Goal: Navigation & Orientation: Find specific page/section

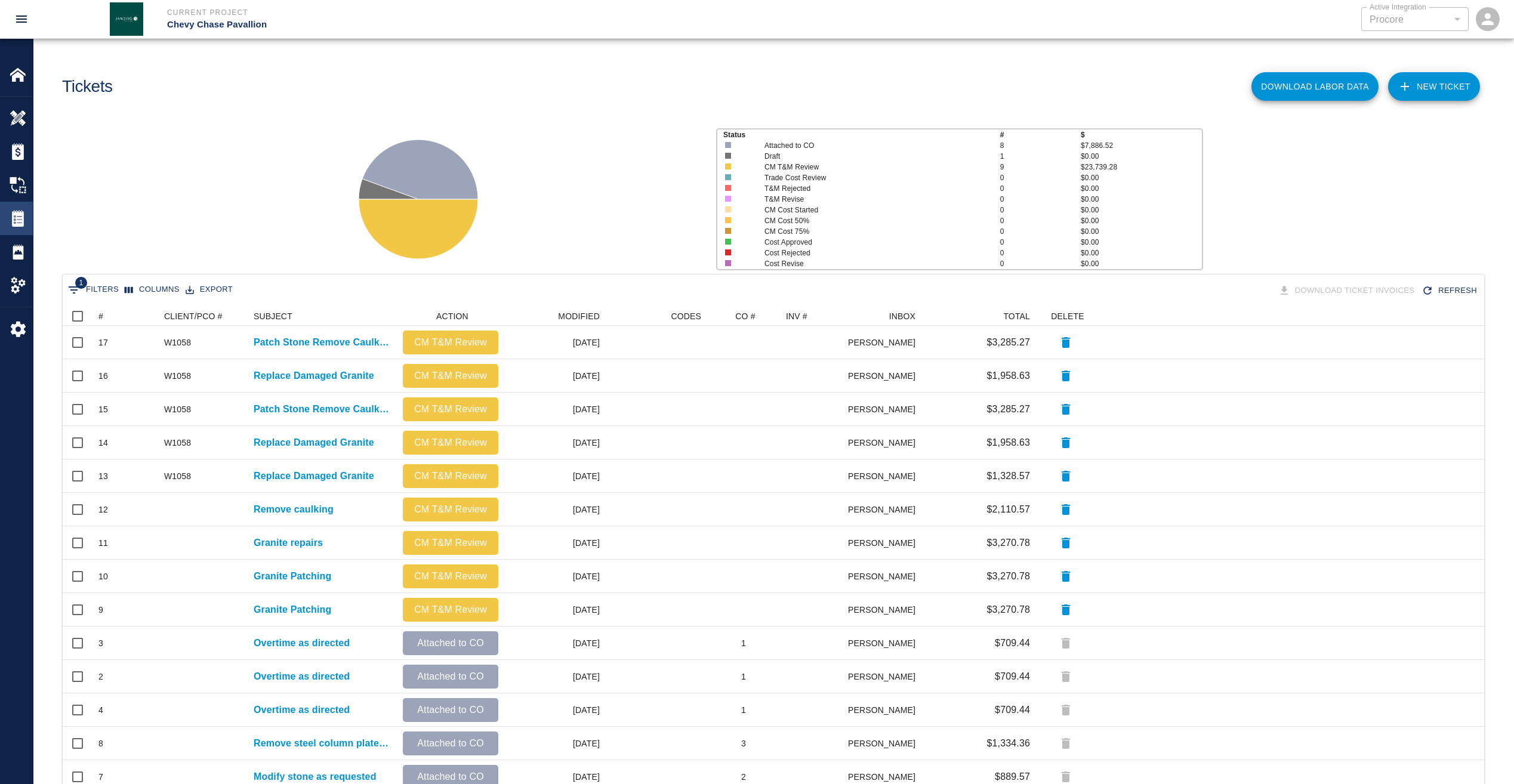
click at [14, 216] on img at bounding box center [18, 218] width 17 height 17
click at [18, 227] on div "Tickets" at bounding box center [16, 219] width 33 height 34
click at [18, 225] on img at bounding box center [18, 218] width 17 height 17
click at [24, 249] on img at bounding box center [18, 252] width 17 height 17
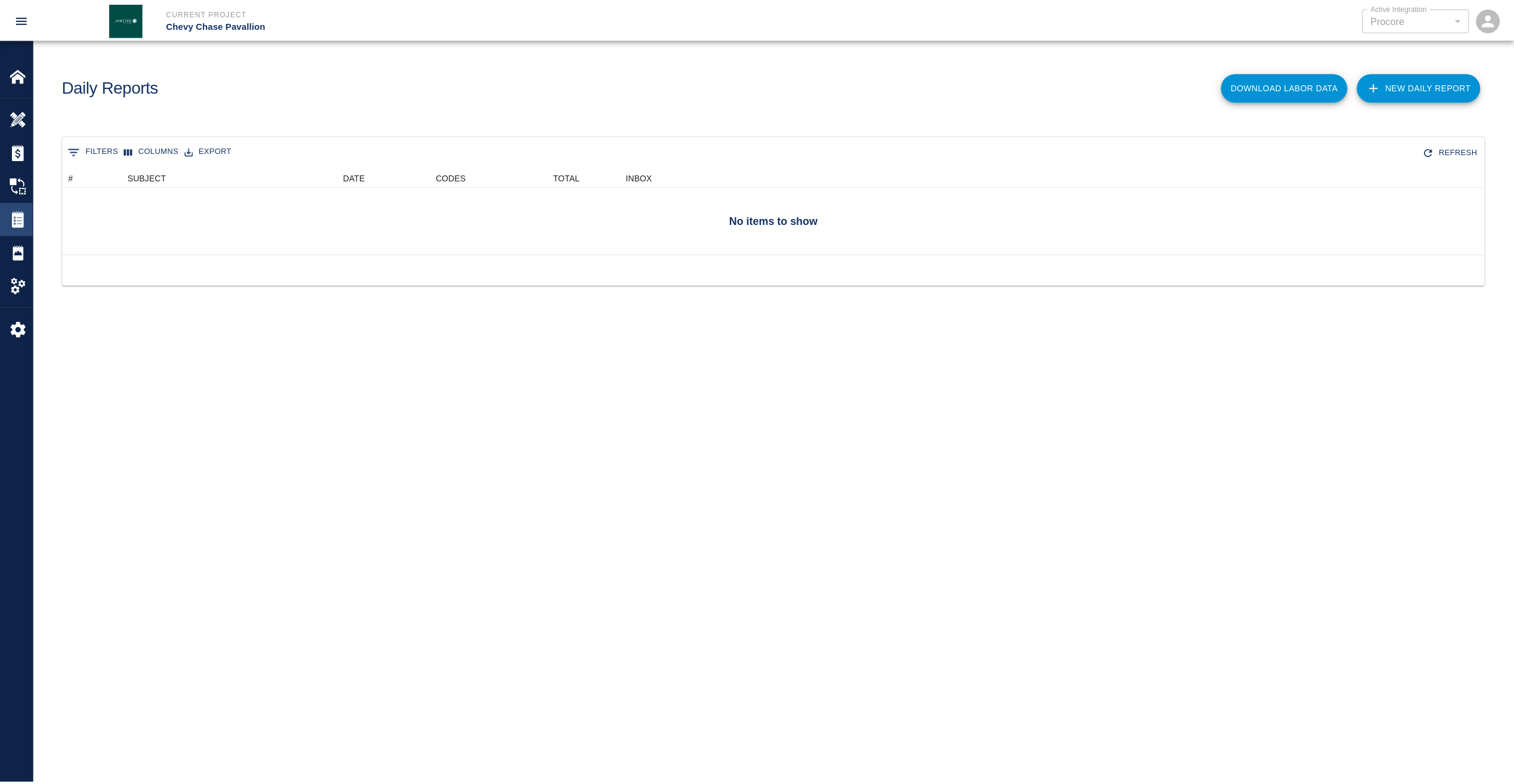
scroll to position [77, 1422]
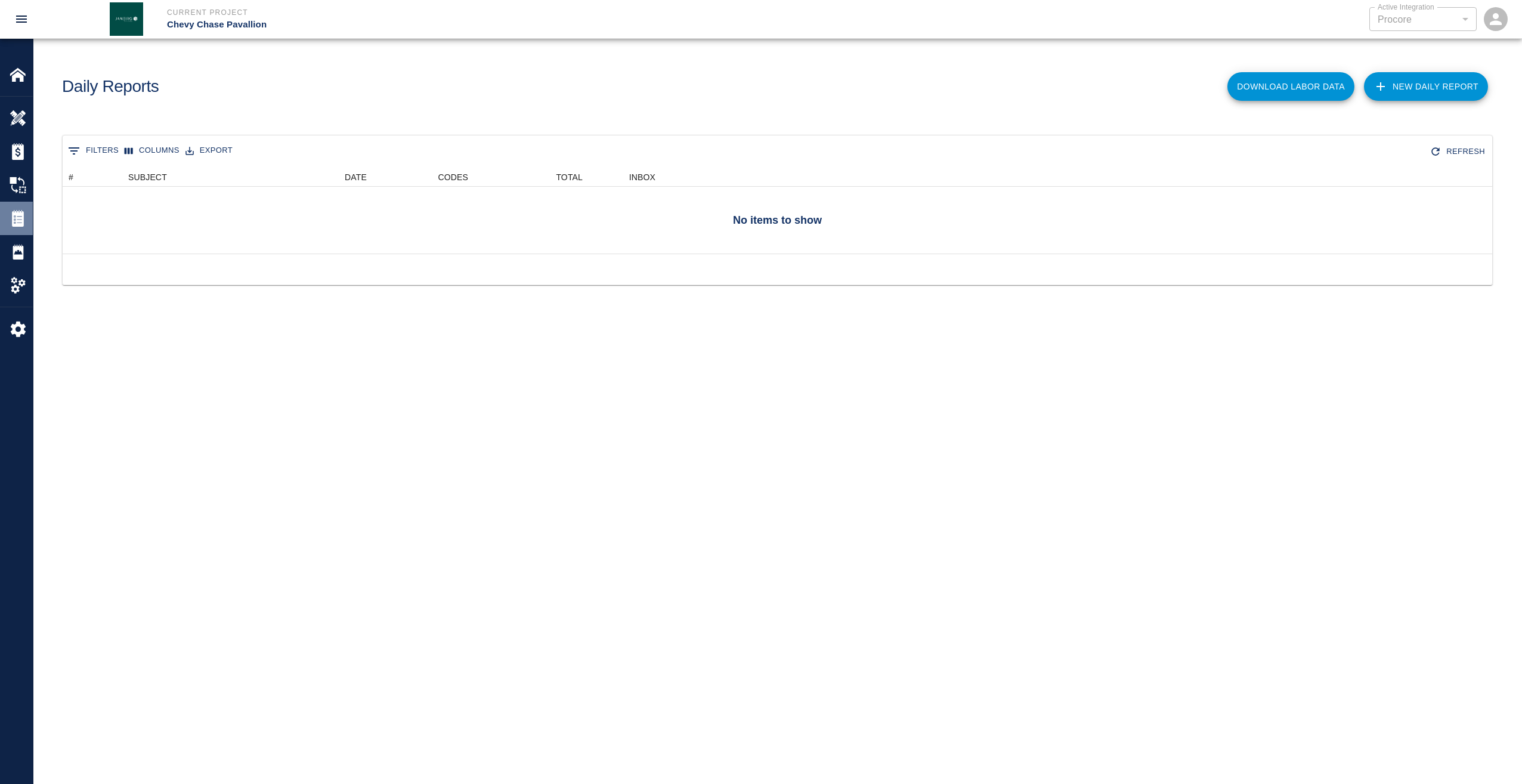
click at [21, 215] on img at bounding box center [18, 218] width 17 height 17
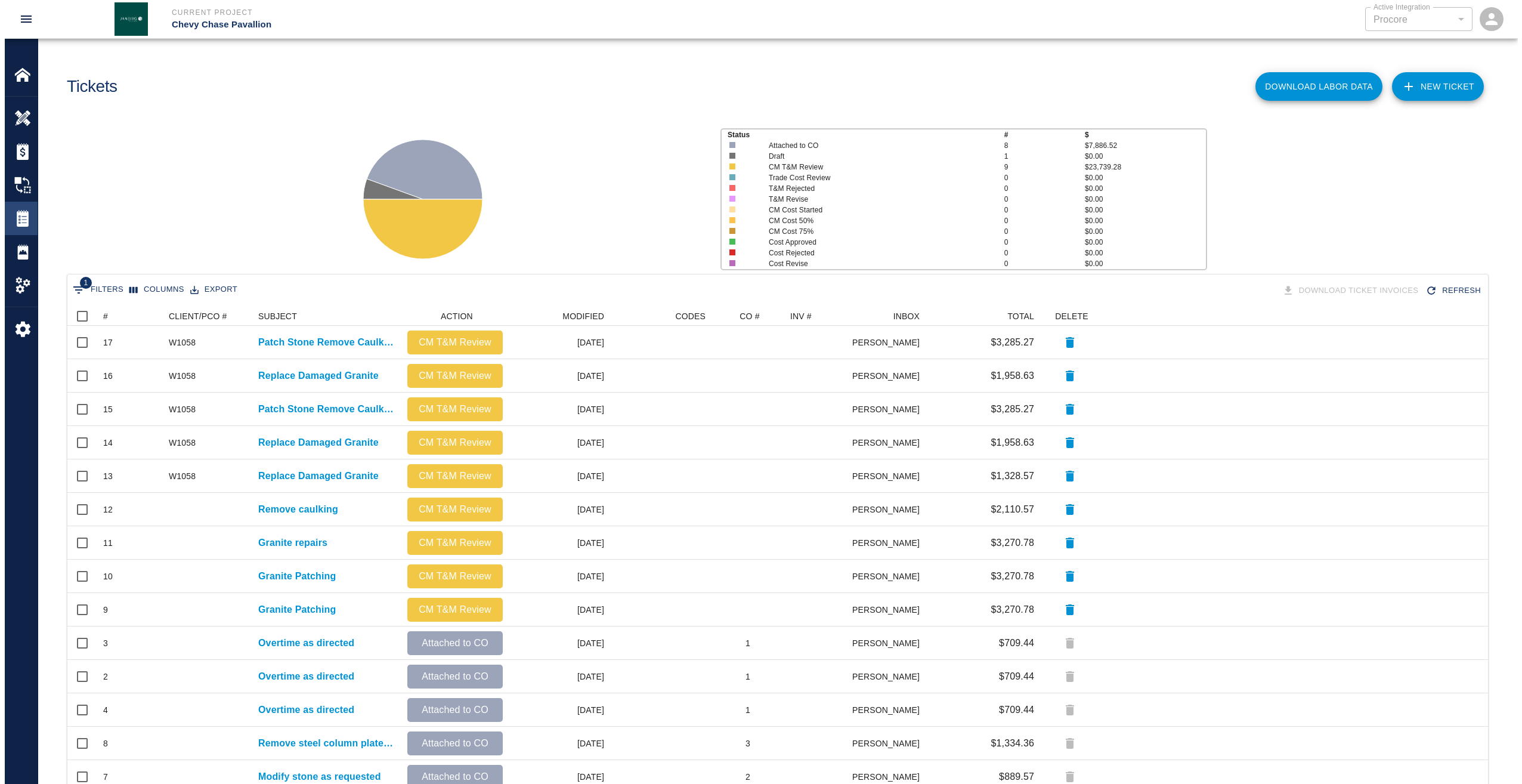
scroll to position [511, 1412]
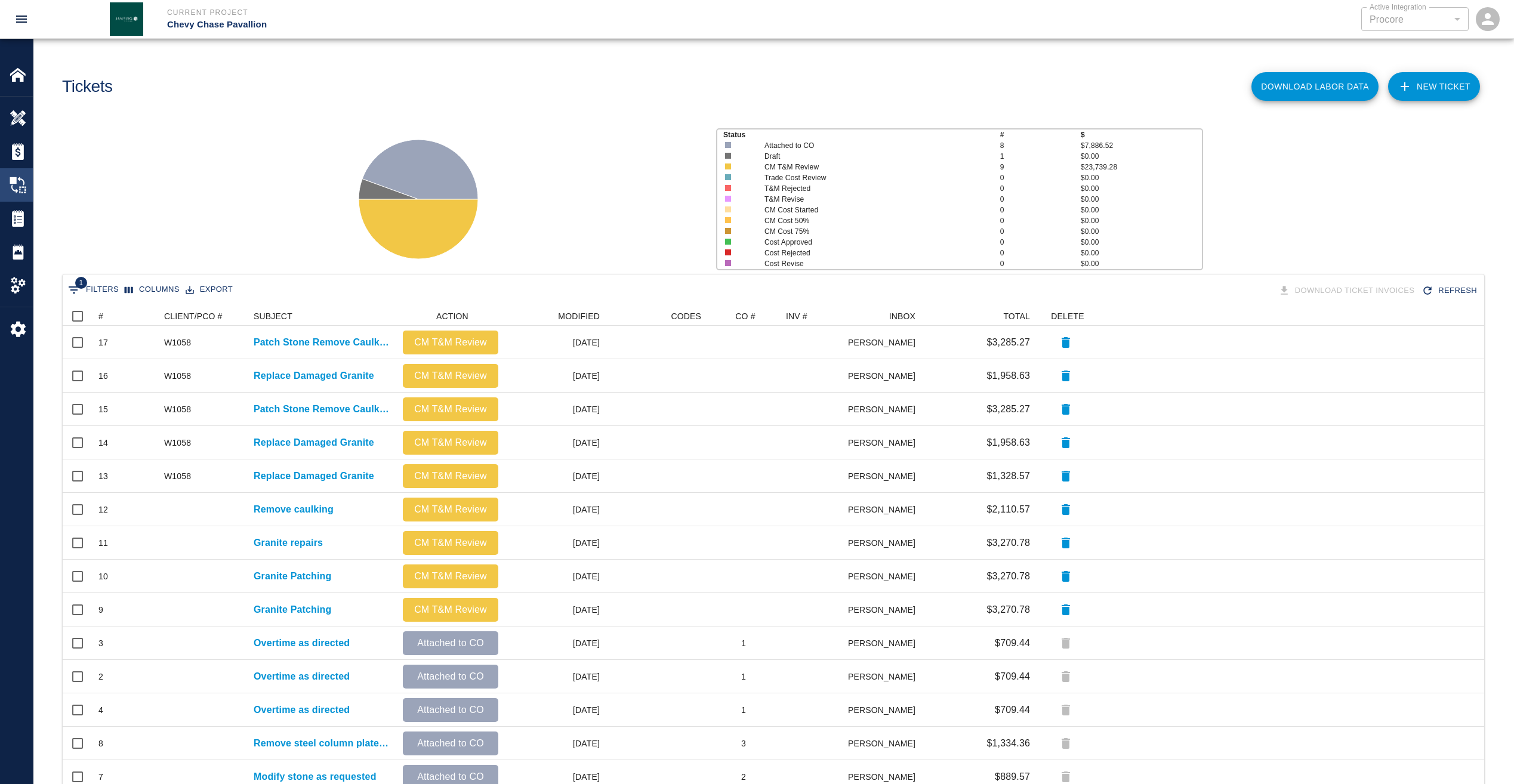
click at [16, 182] on img at bounding box center [18, 184] width 17 height 17
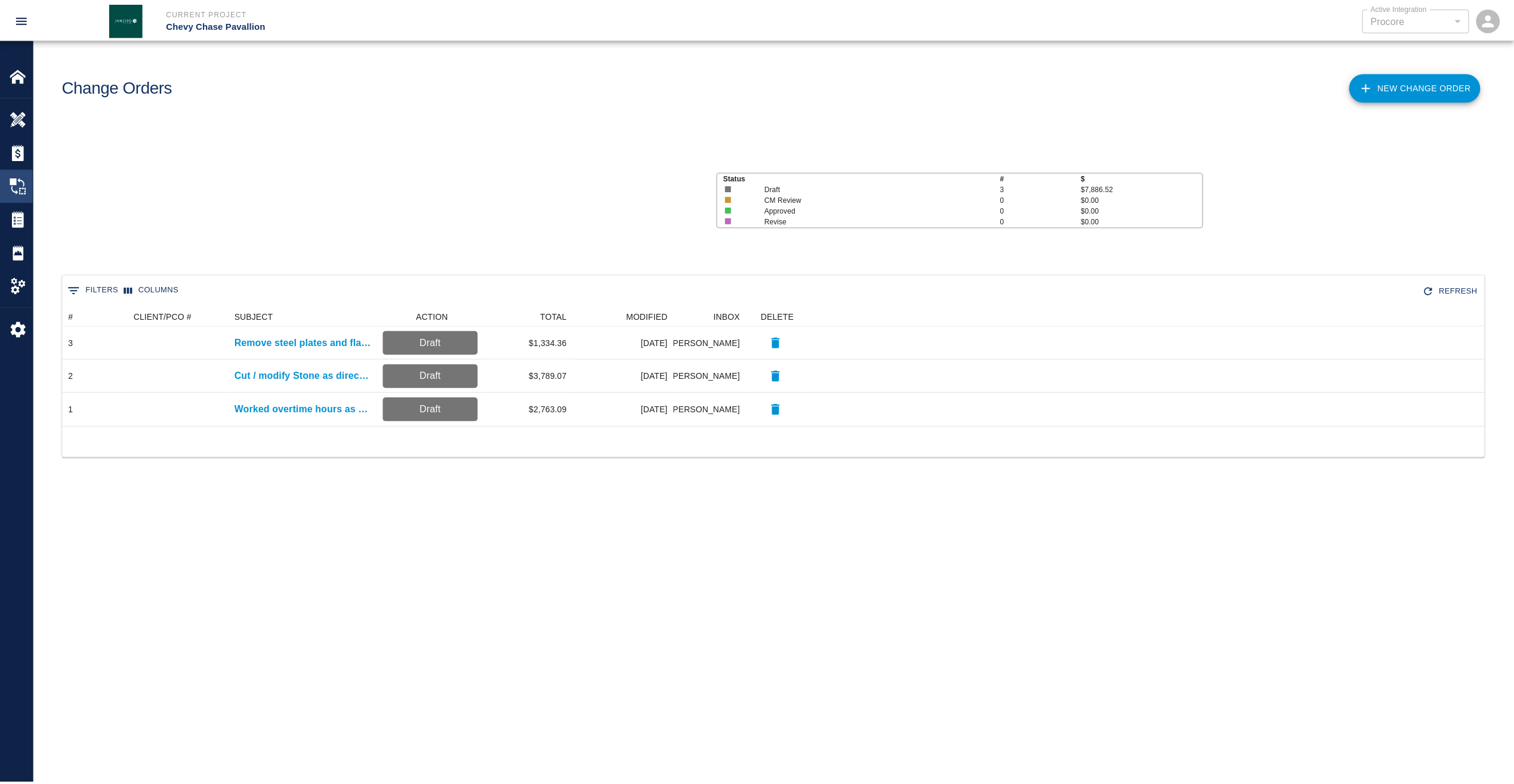
scroll to position [110, 1422]
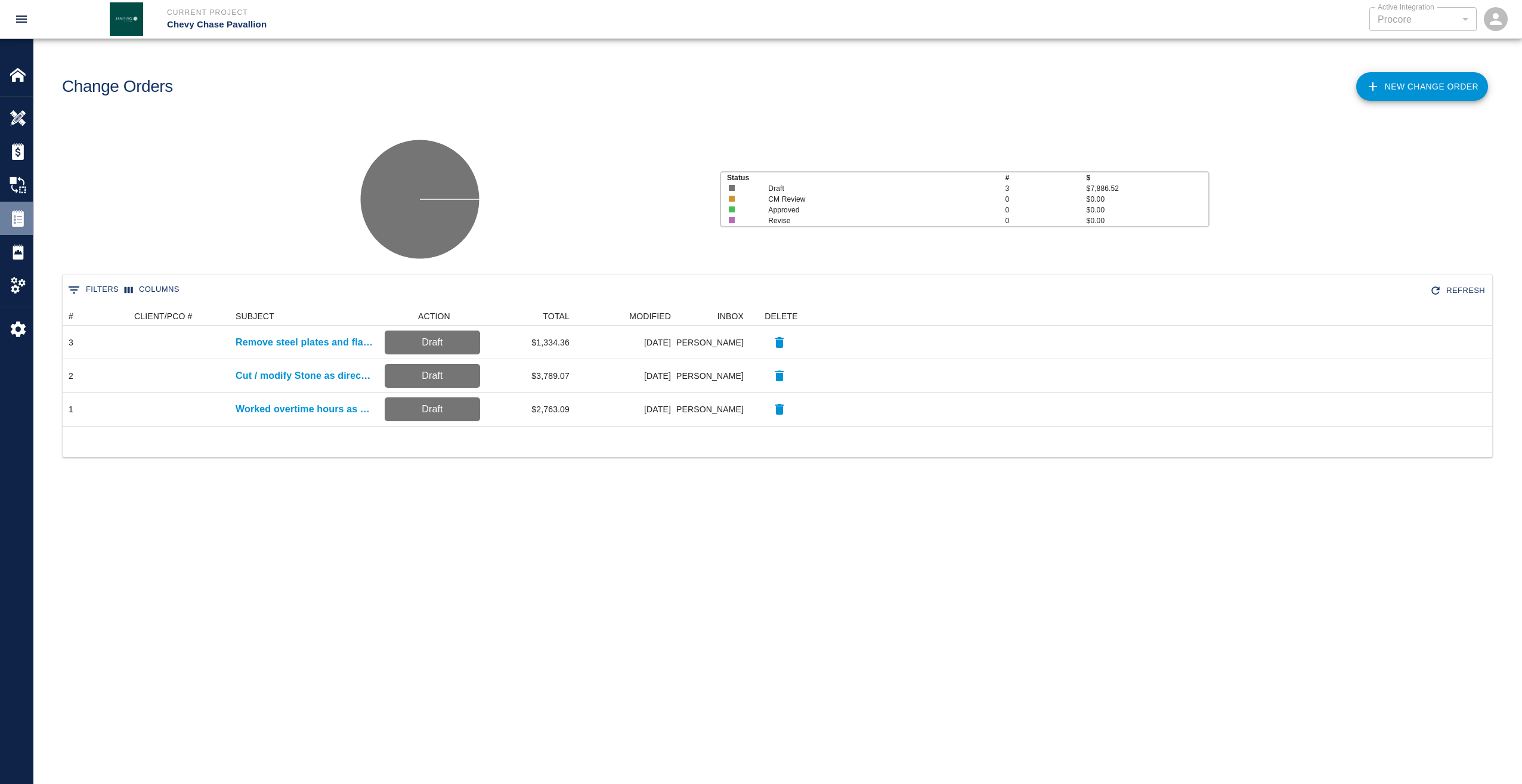
click at [15, 204] on div "Tickets" at bounding box center [16, 219] width 33 height 34
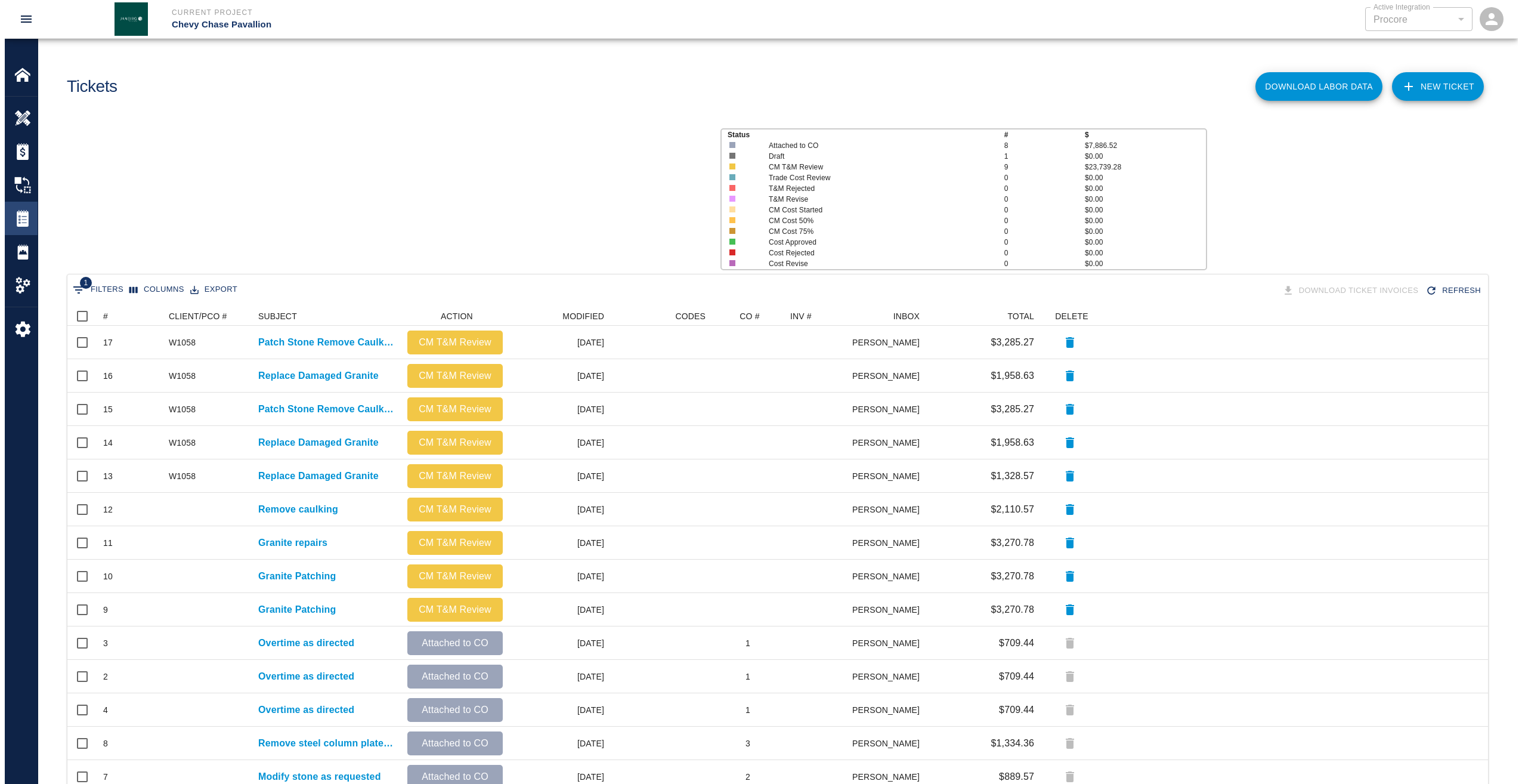
scroll to position [511, 1412]
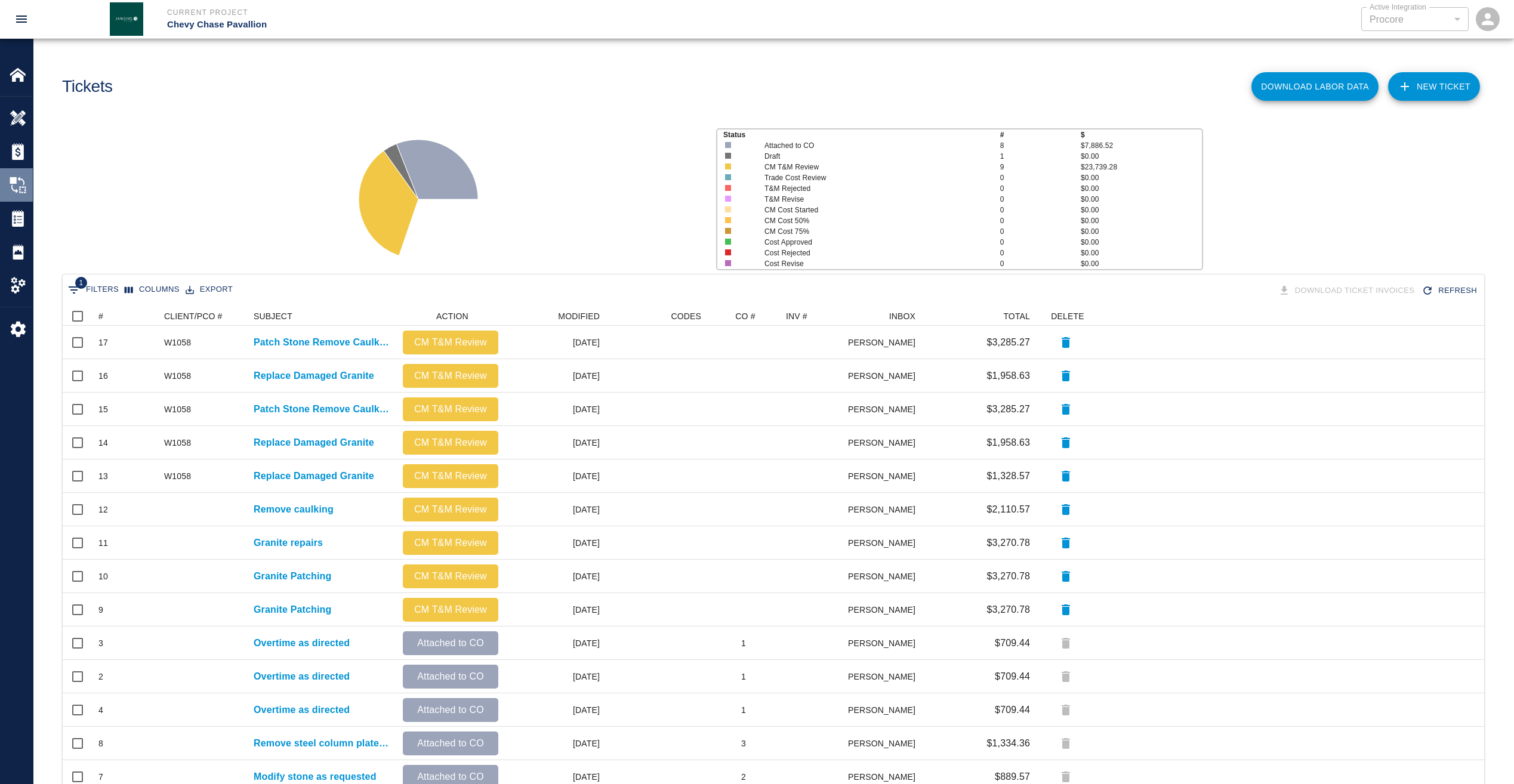
click at [21, 191] on img at bounding box center [18, 184] width 17 height 17
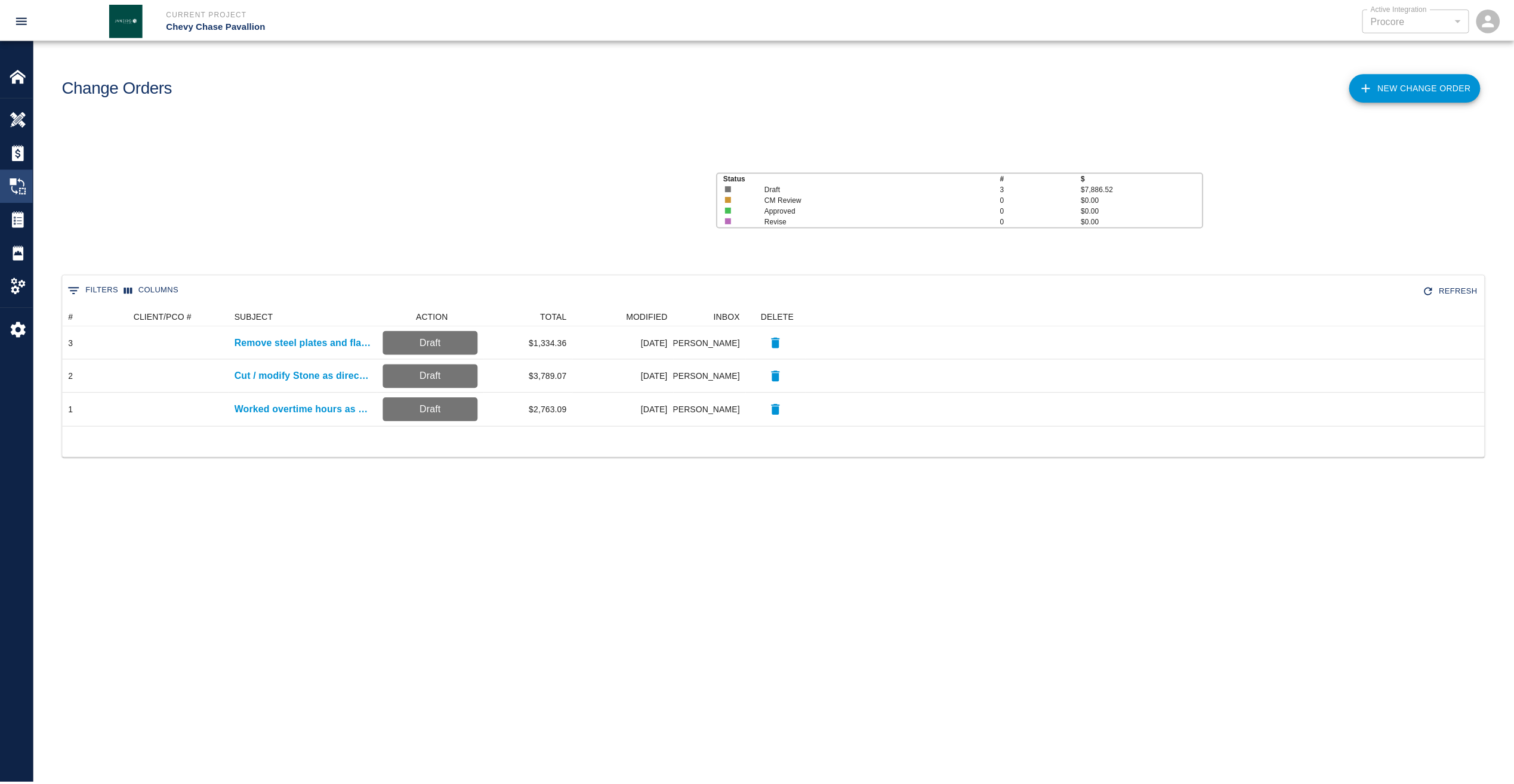
scroll to position [110, 1422]
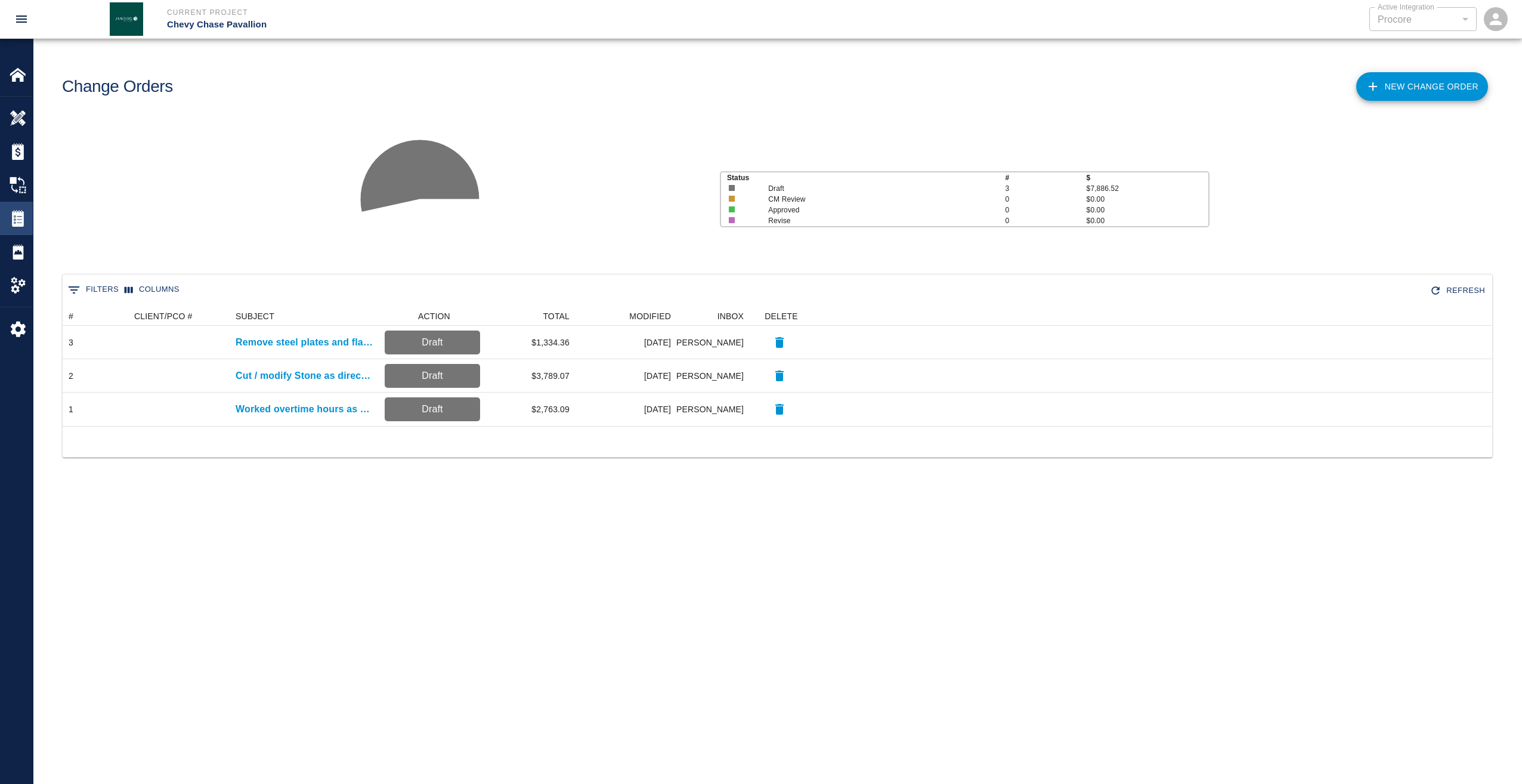
click at [12, 206] on div "Tickets" at bounding box center [16, 219] width 33 height 34
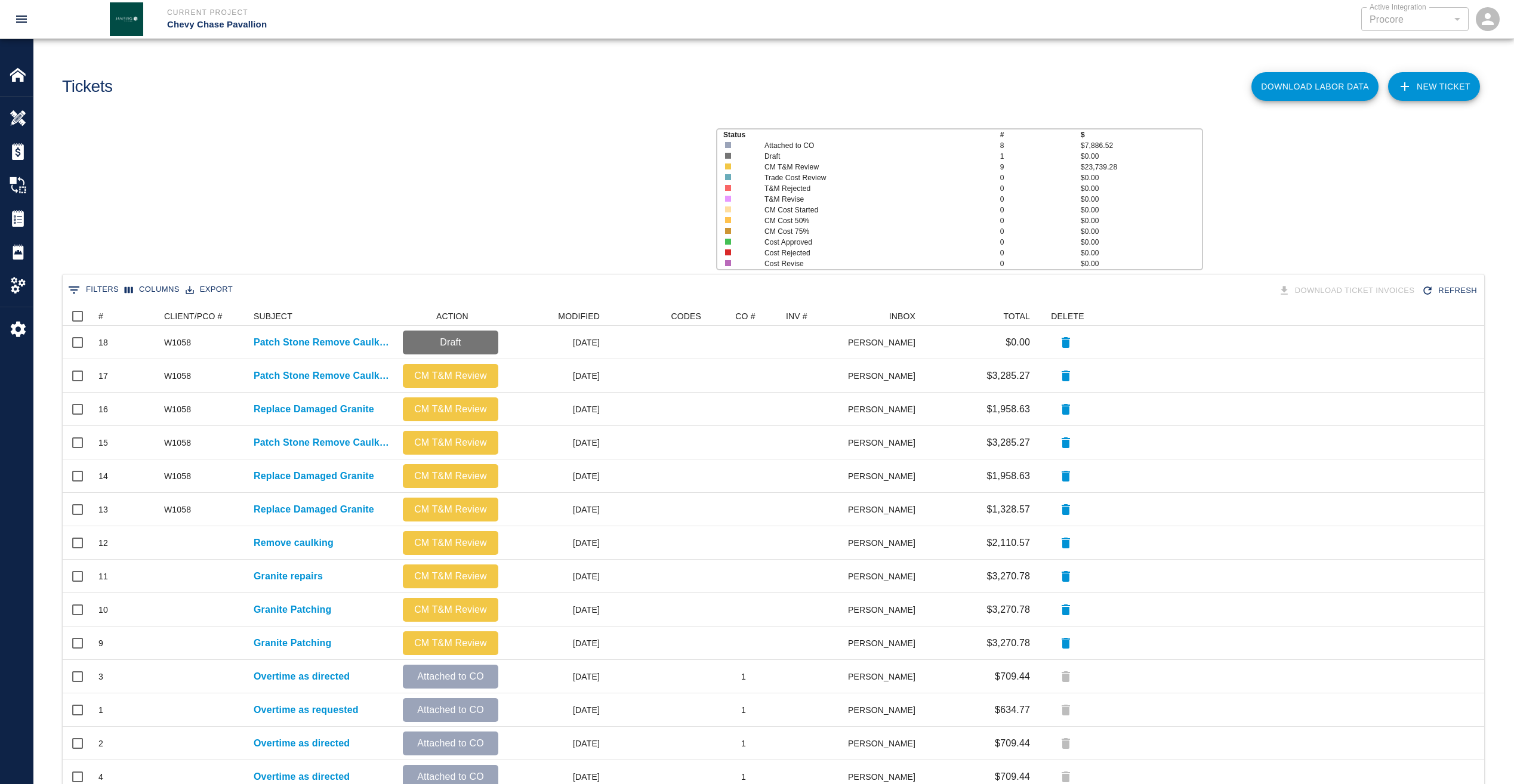
scroll to position [611, 1412]
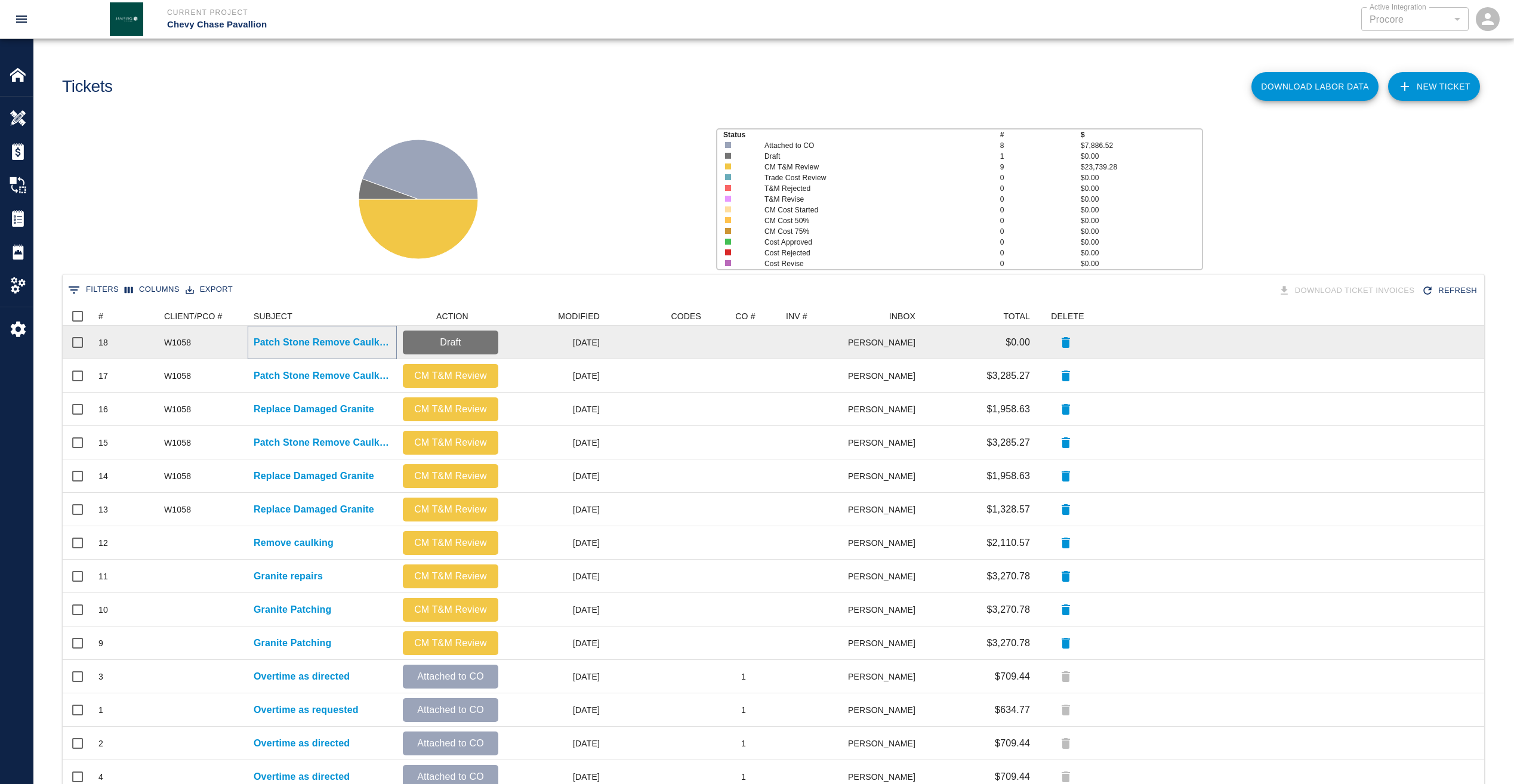
click at [332, 345] on p "Patch Stone Remove Caulking" at bounding box center [323, 342] width 138 height 15
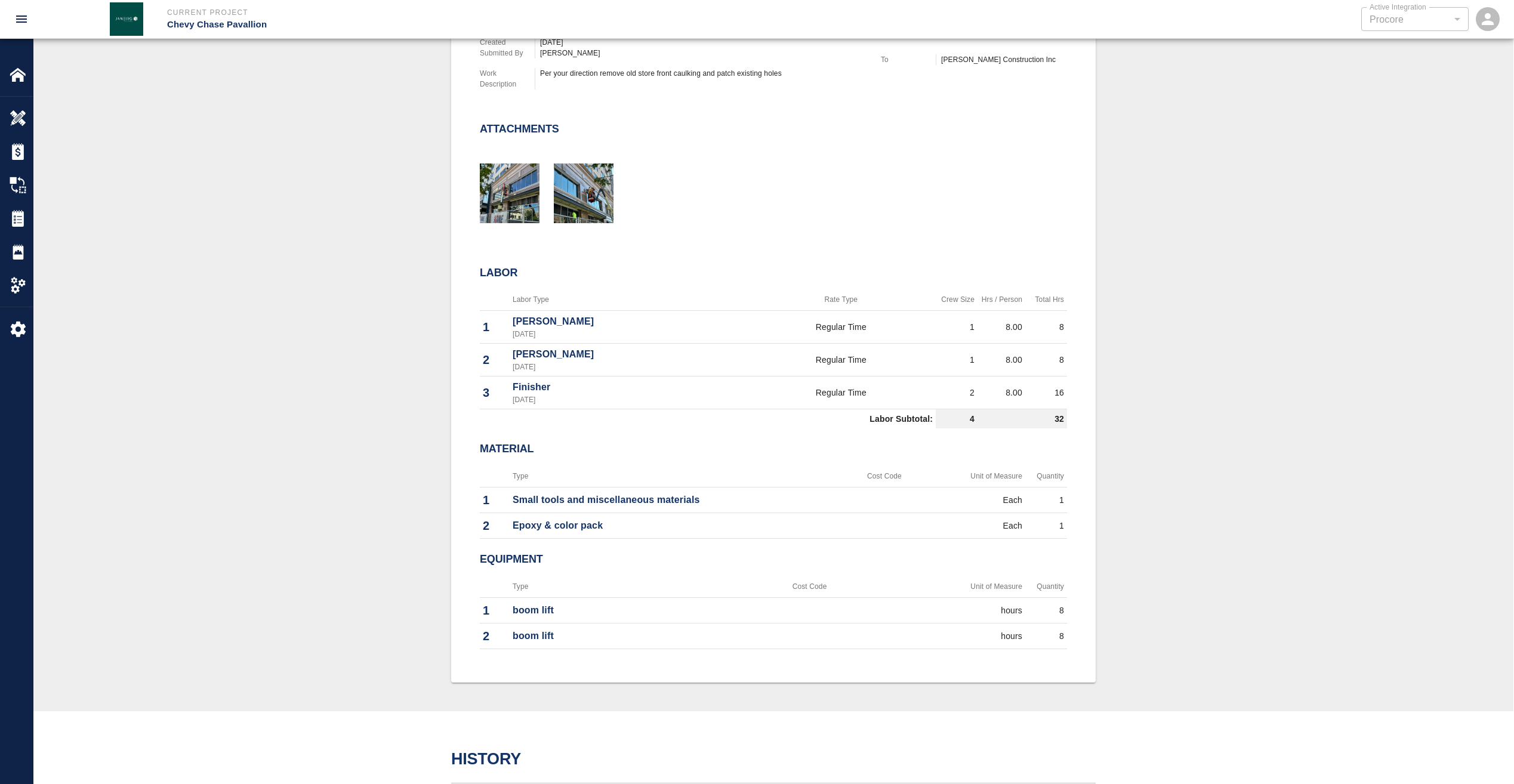
scroll to position [418, 0]
